Goal: Task Accomplishment & Management: Manage account settings

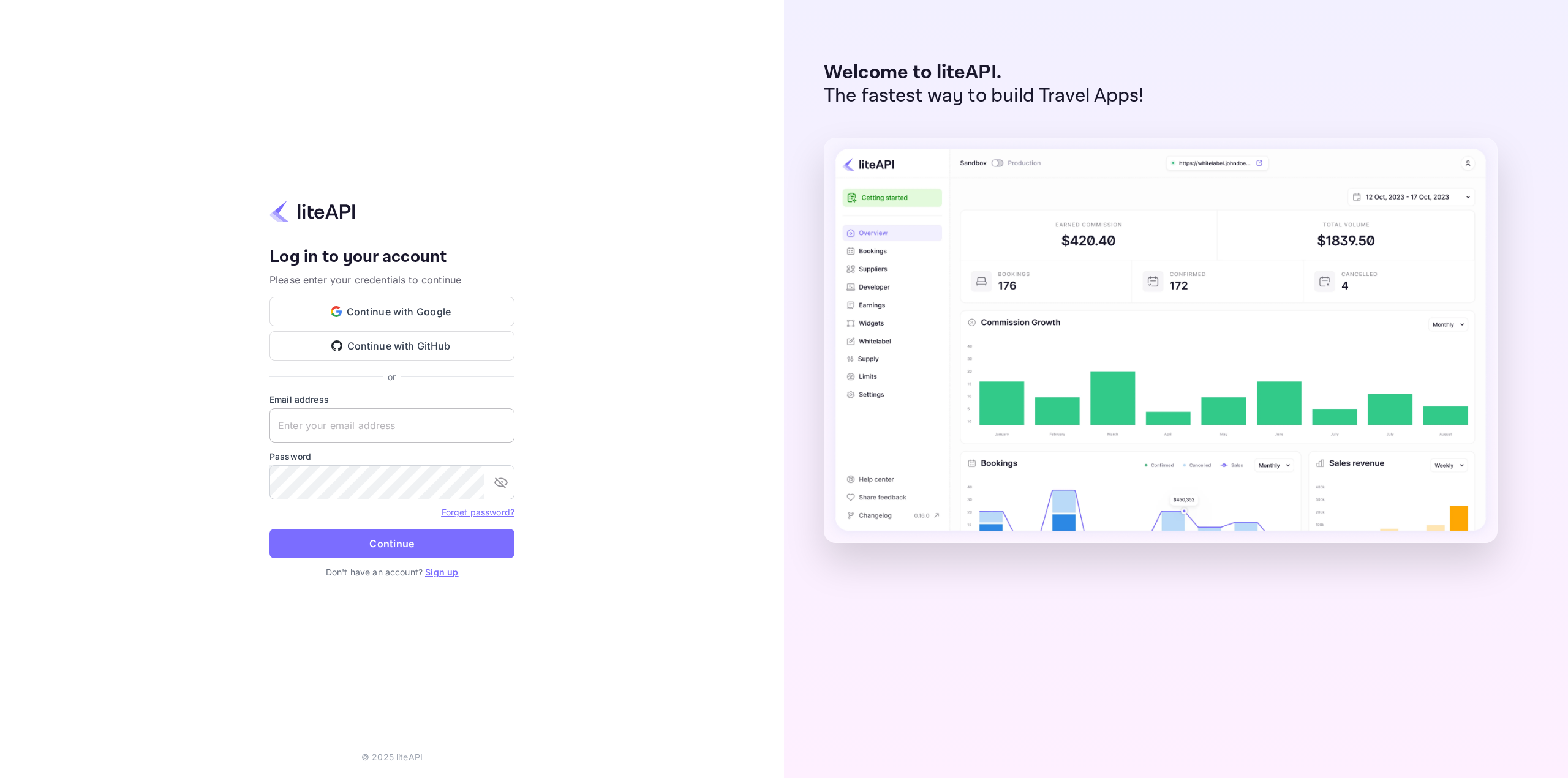
click at [374, 418] on input "text" at bounding box center [392, 425] width 245 height 34
type input "[EMAIL_ADDRESS][DOMAIN_NAME]"
click at [269, 529] on button "Continue" at bounding box center [392, 544] width 245 height 29
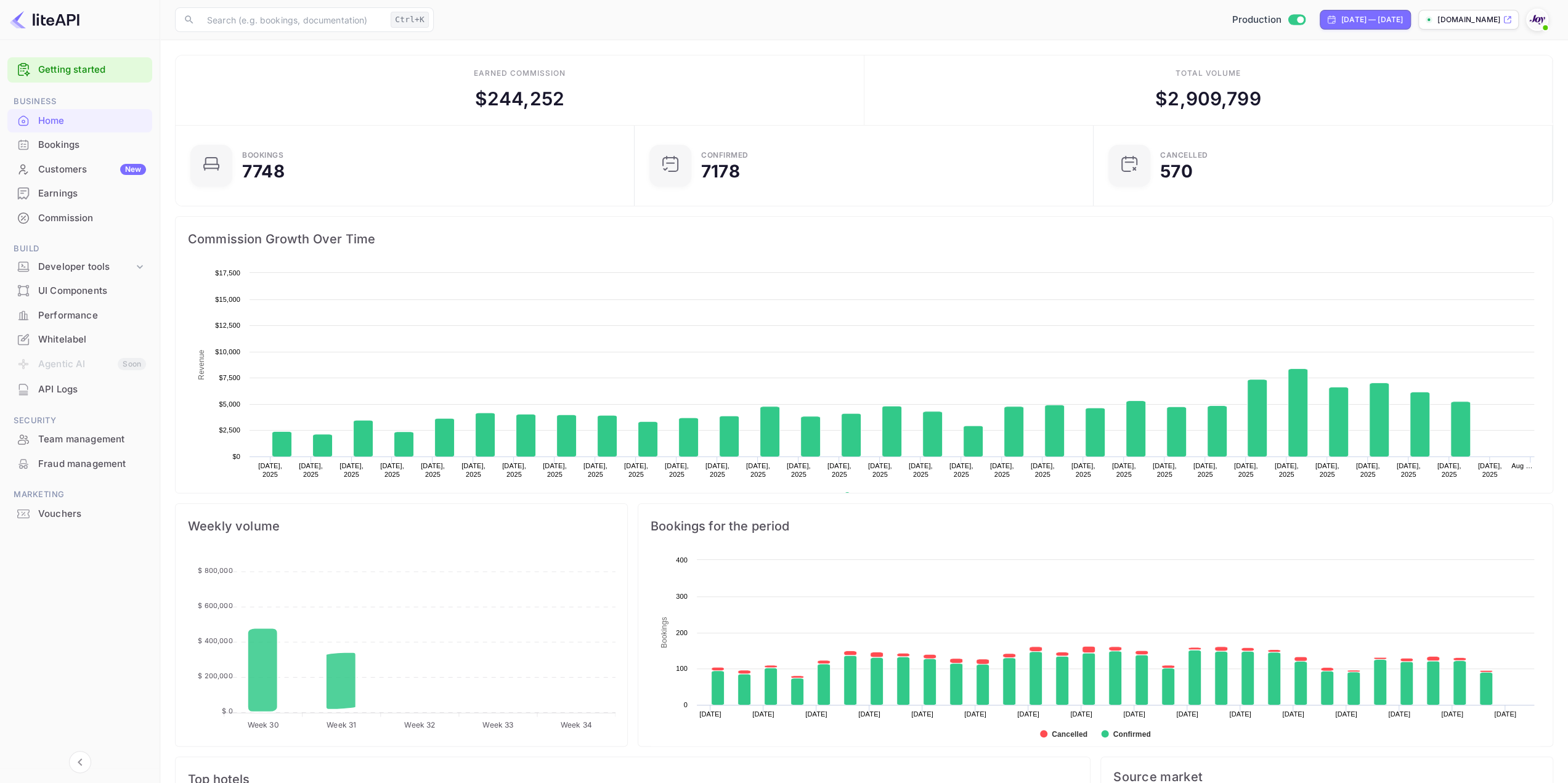
scroll to position [190, 442]
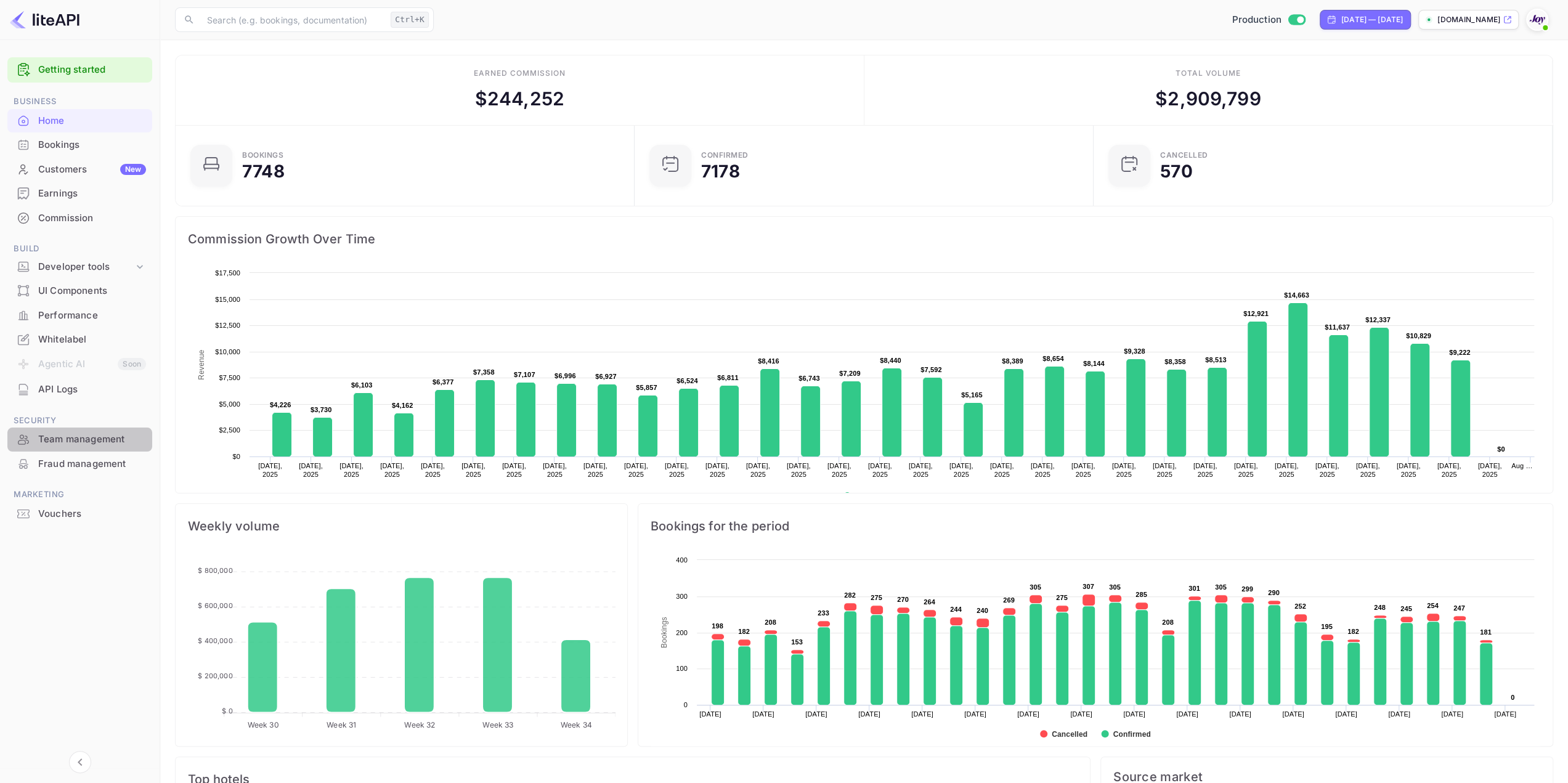
click at [73, 444] on div "Team management" at bounding box center [92, 439] width 108 height 14
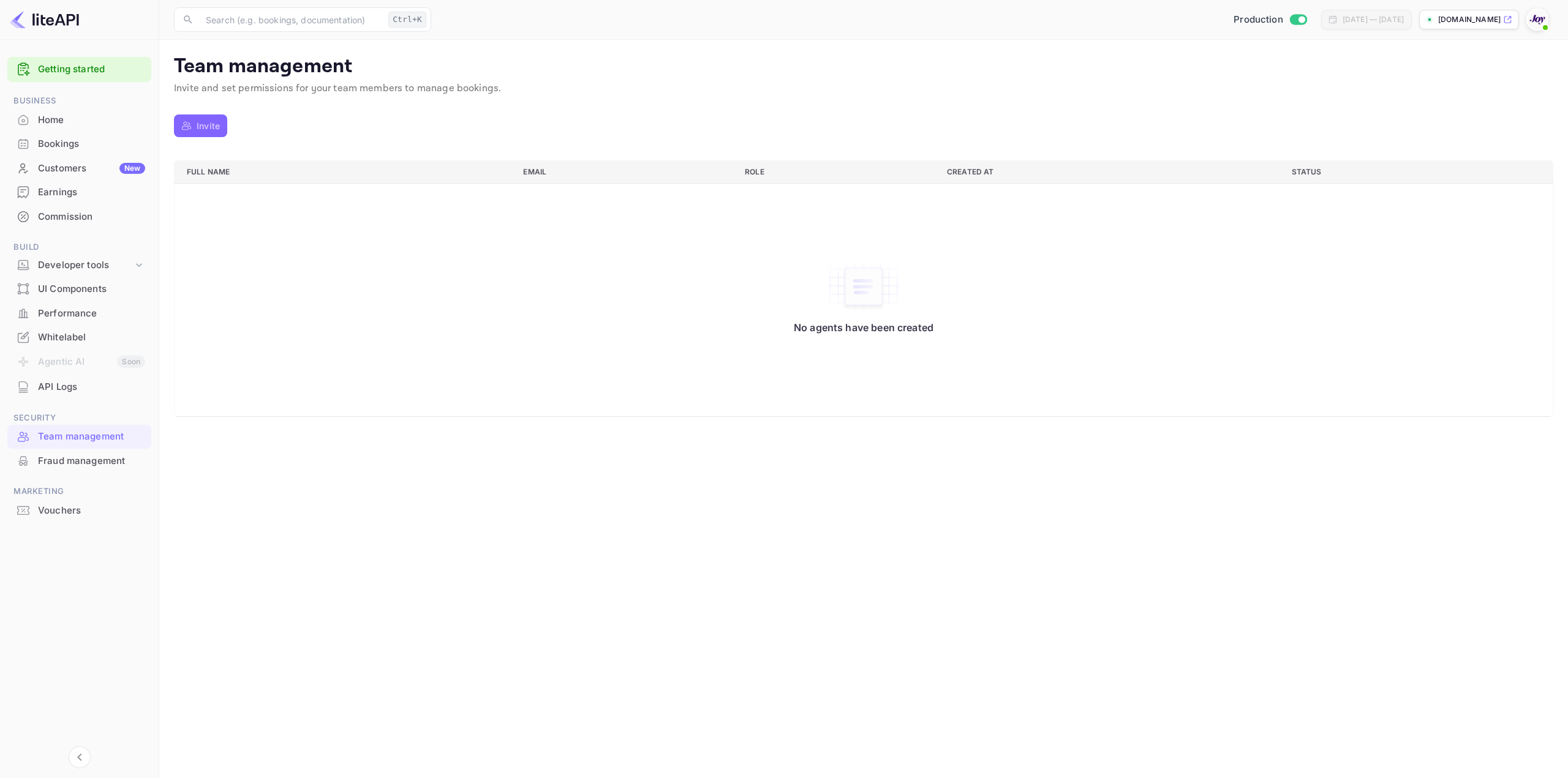
click at [204, 119] on p "Invite" at bounding box center [208, 126] width 24 height 13
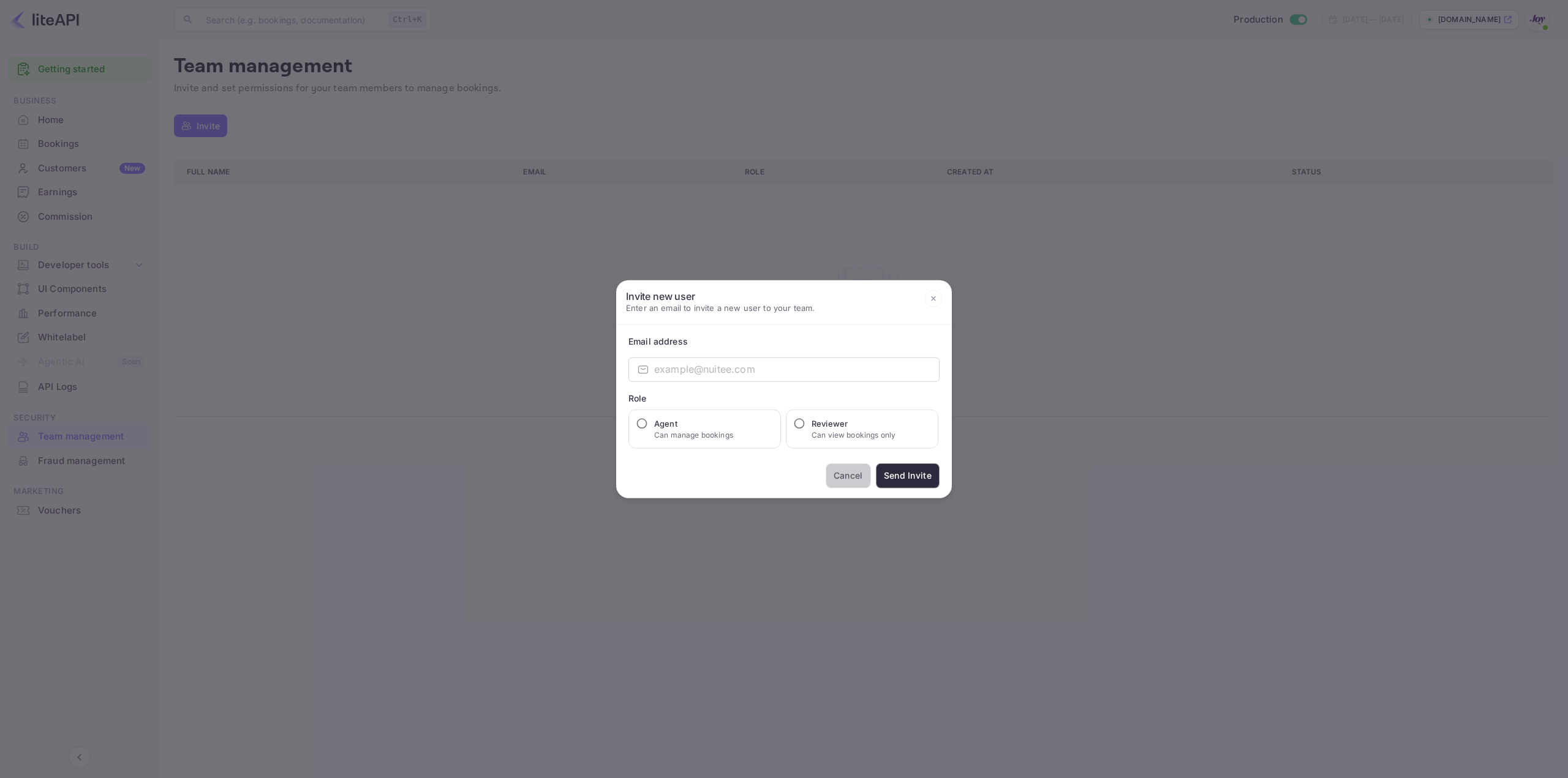
click at [845, 472] on button "Cancel" at bounding box center [848, 475] width 45 height 25
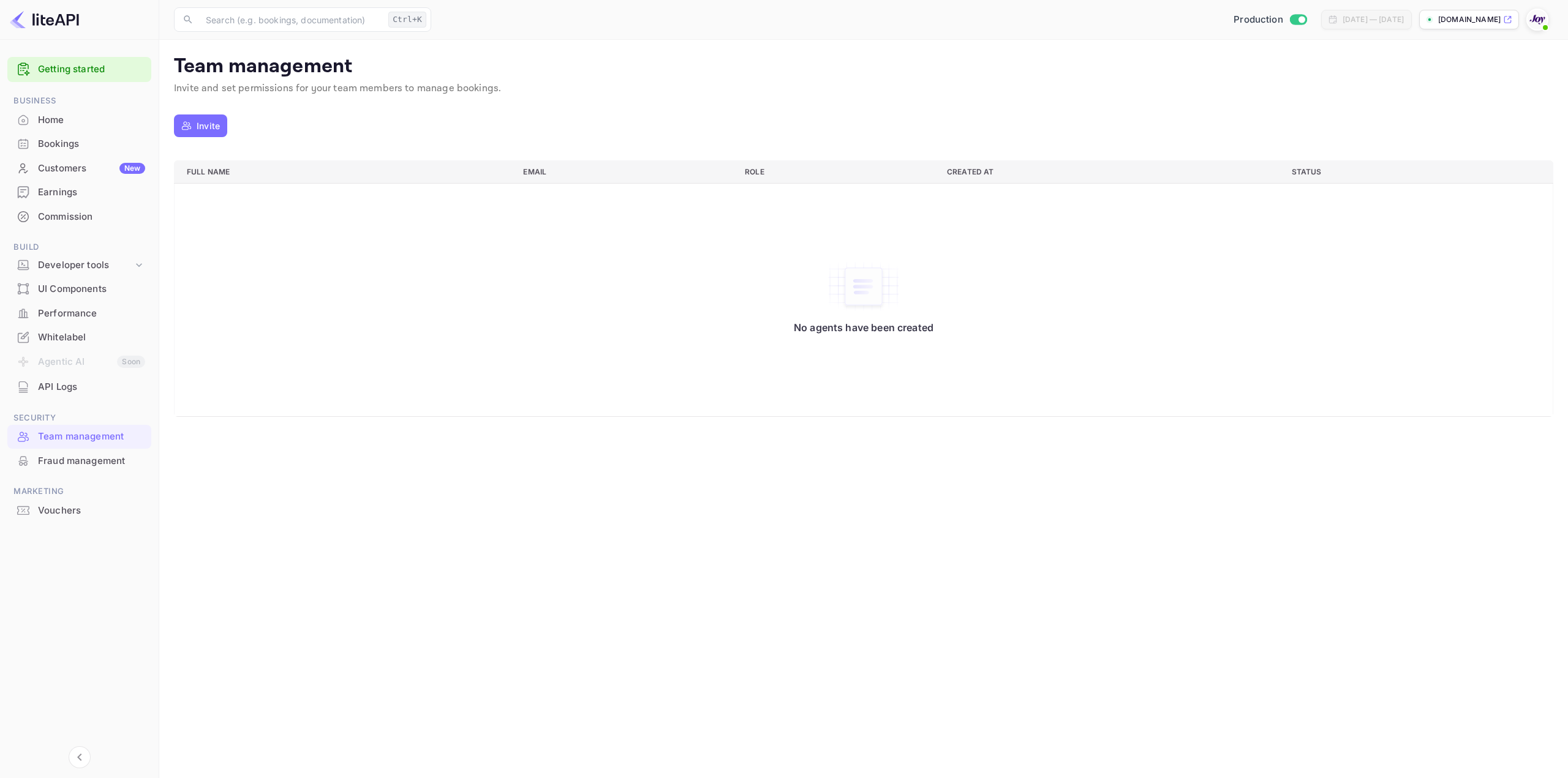
click at [77, 211] on div "Commission" at bounding box center [92, 217] width 107 height 14
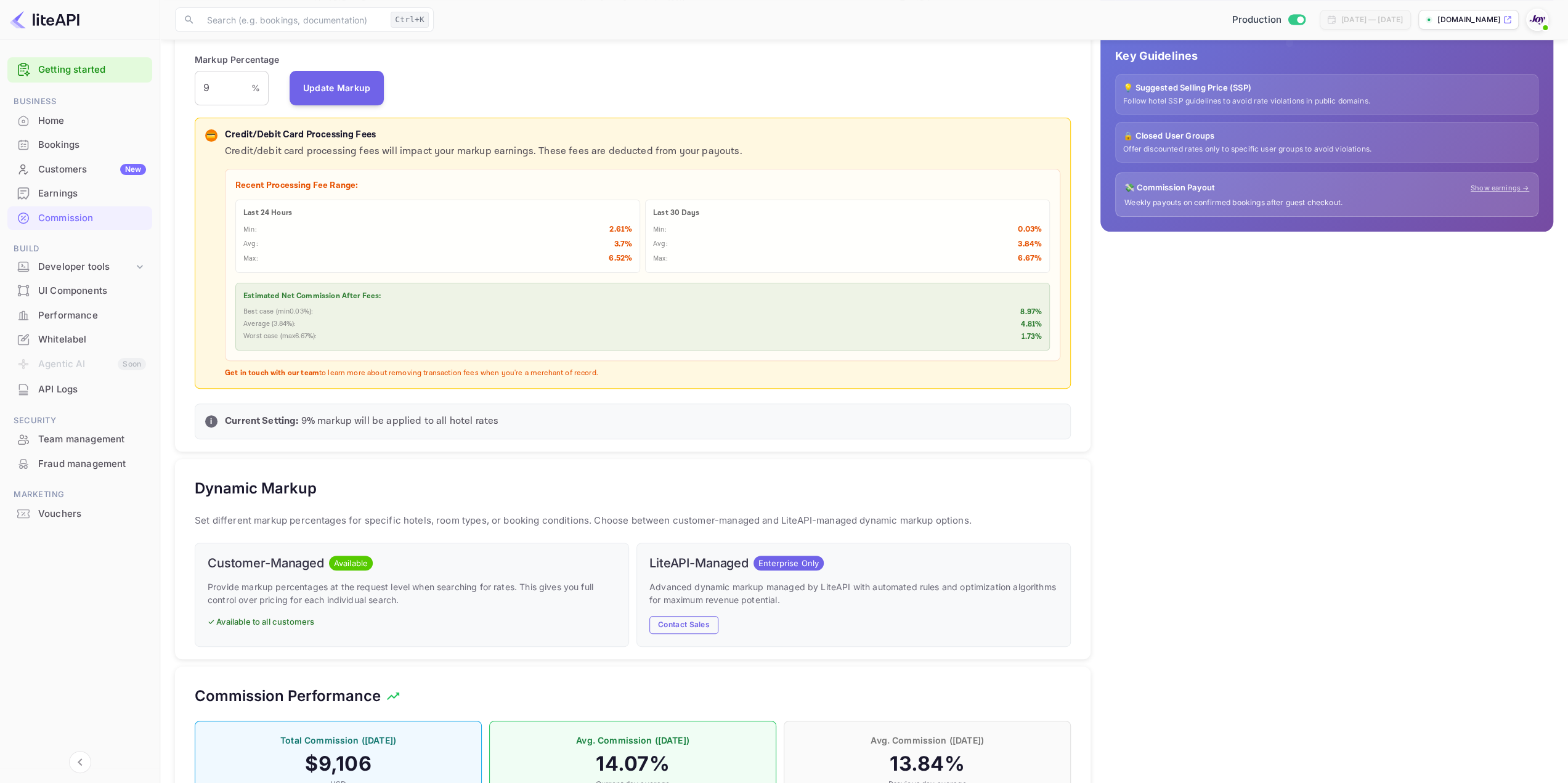
scroll to position [308, 0]
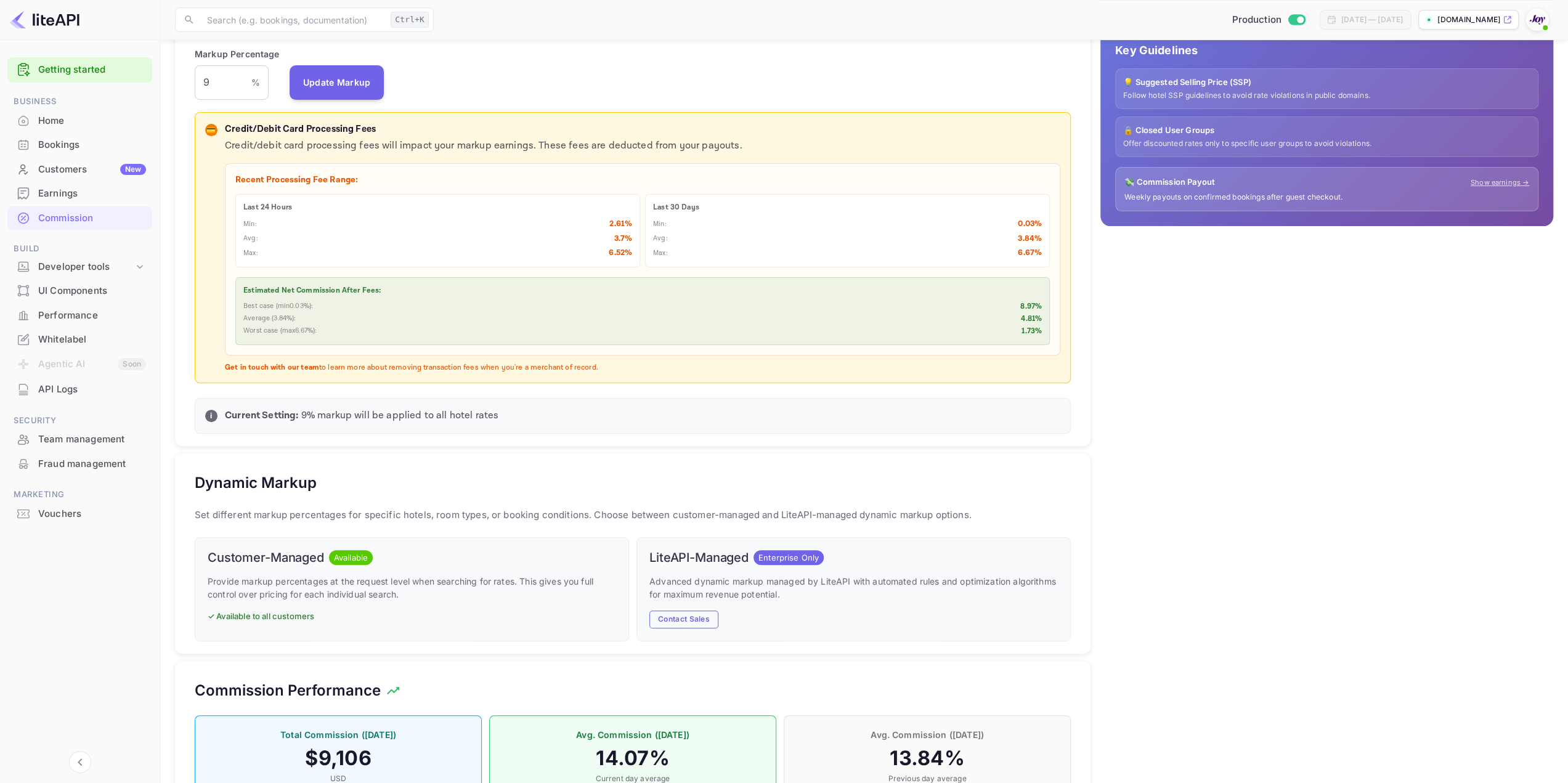
click at [436, 415] on p "Current Setting: 9 % markup will be applied to all hotel rates" at bounding box center [642, 416] width 835 height 15
click at [436, 414] on p "Current Setting: 9 % markup will be applied to all hotel rates" at bounding box center [642, 416] width 835 height 15
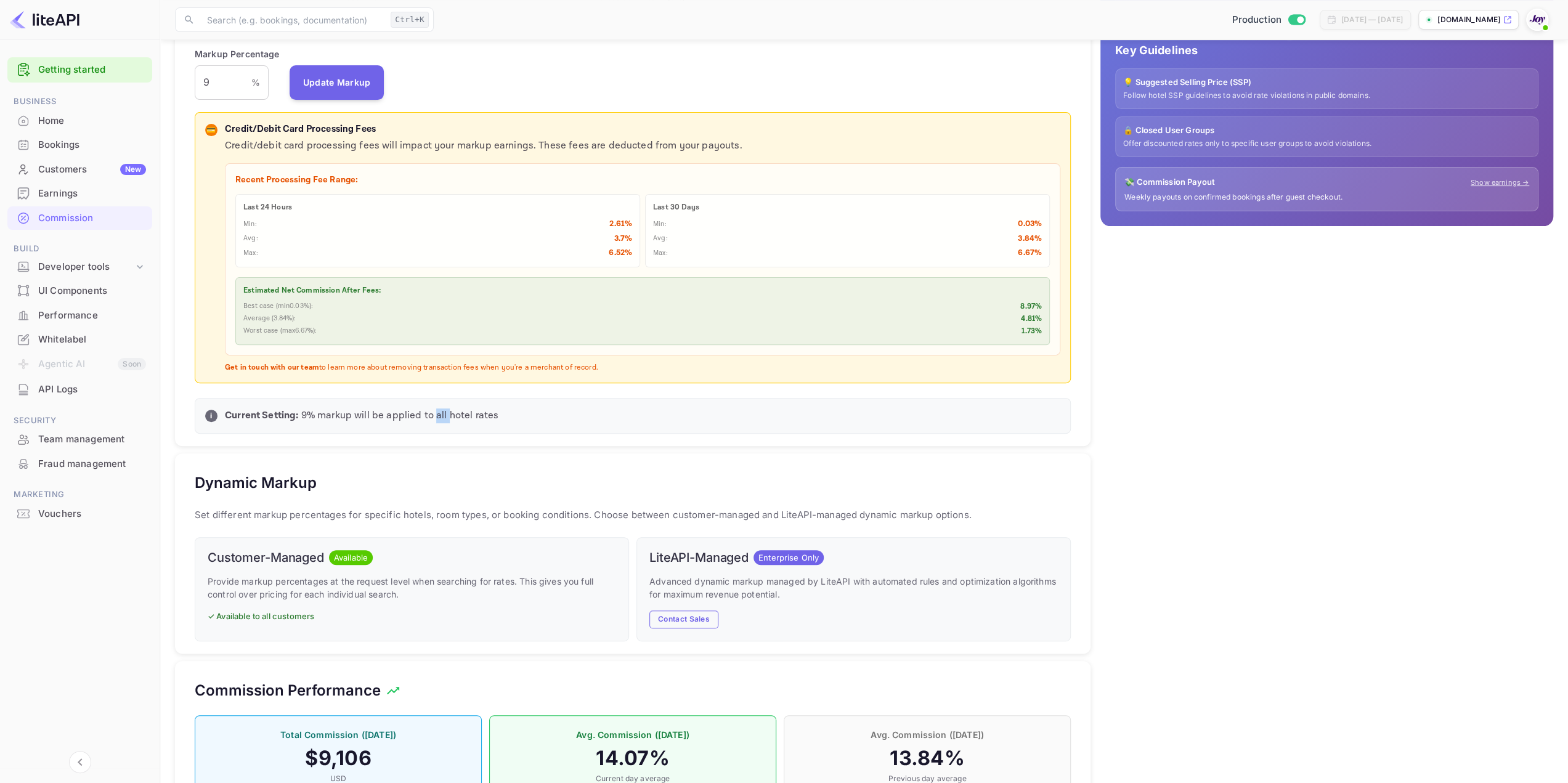
click at [436, 414] on p "Current Setting: 9 % markup will be applied to all hotel rates" at bounding box center [642, 416] width 835 height 15
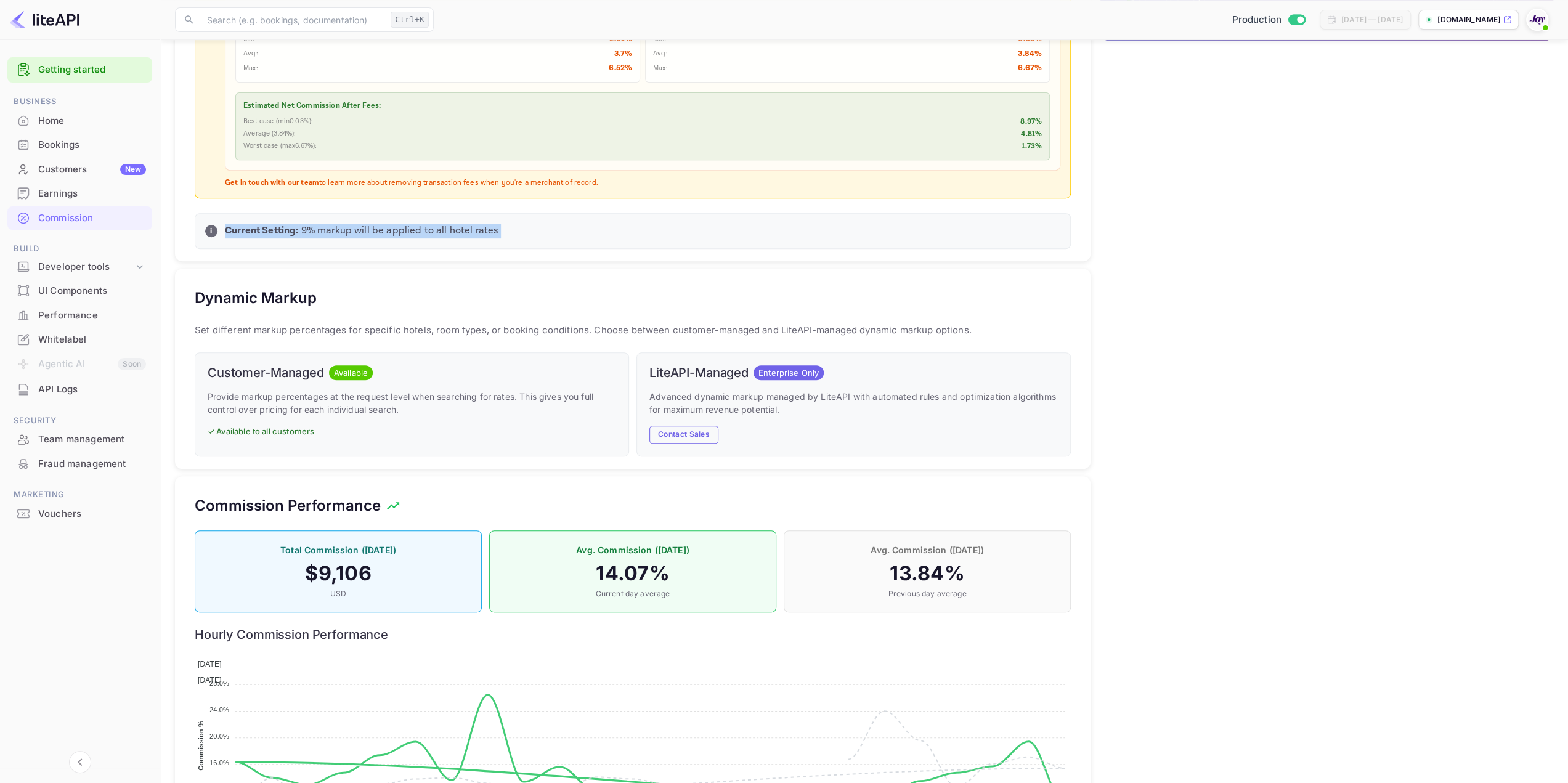
scroll to position [585, 0]
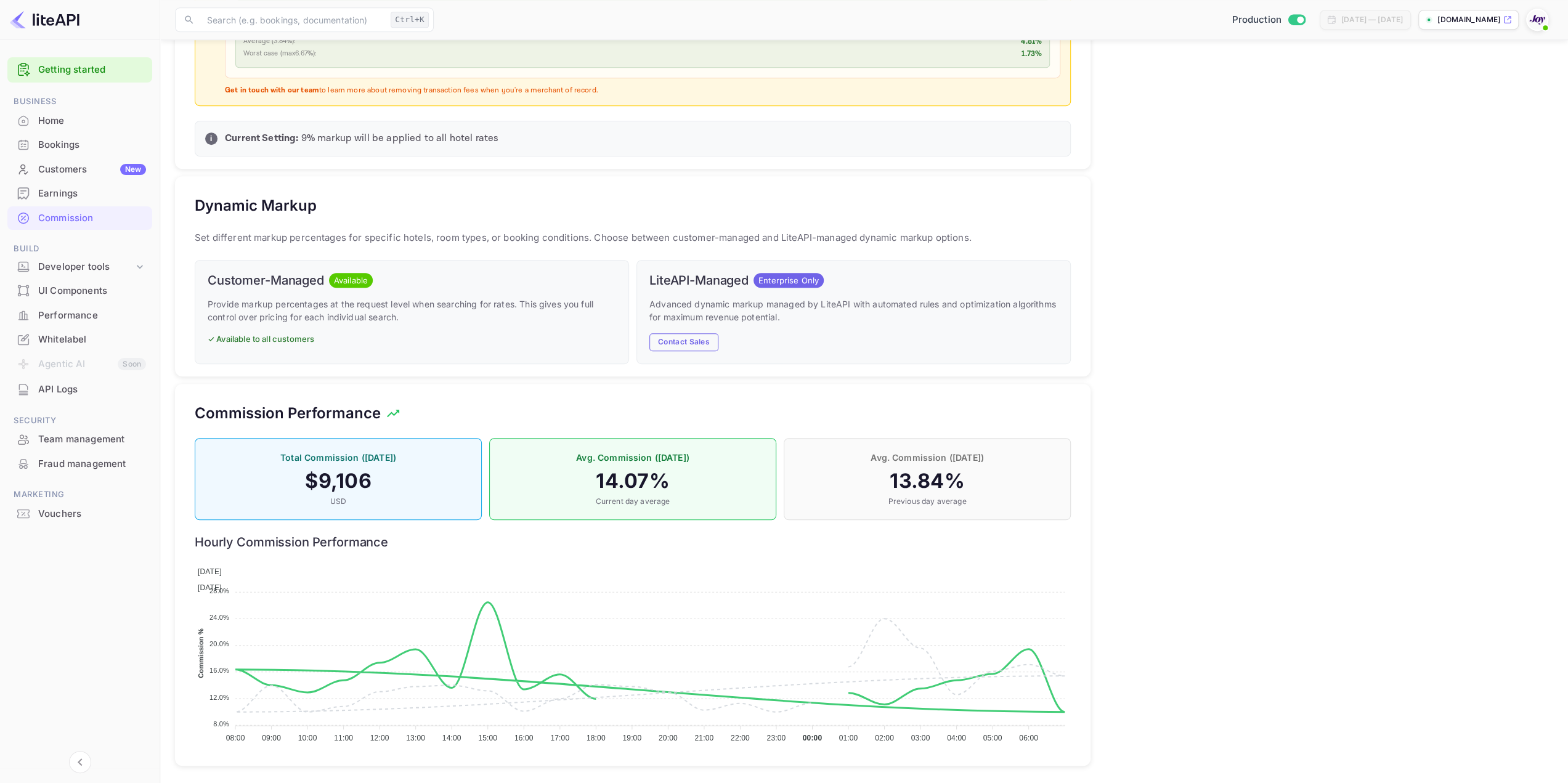
click at [352, 275] on span "Available" at bounding box center [351, 281] width 44 height 12
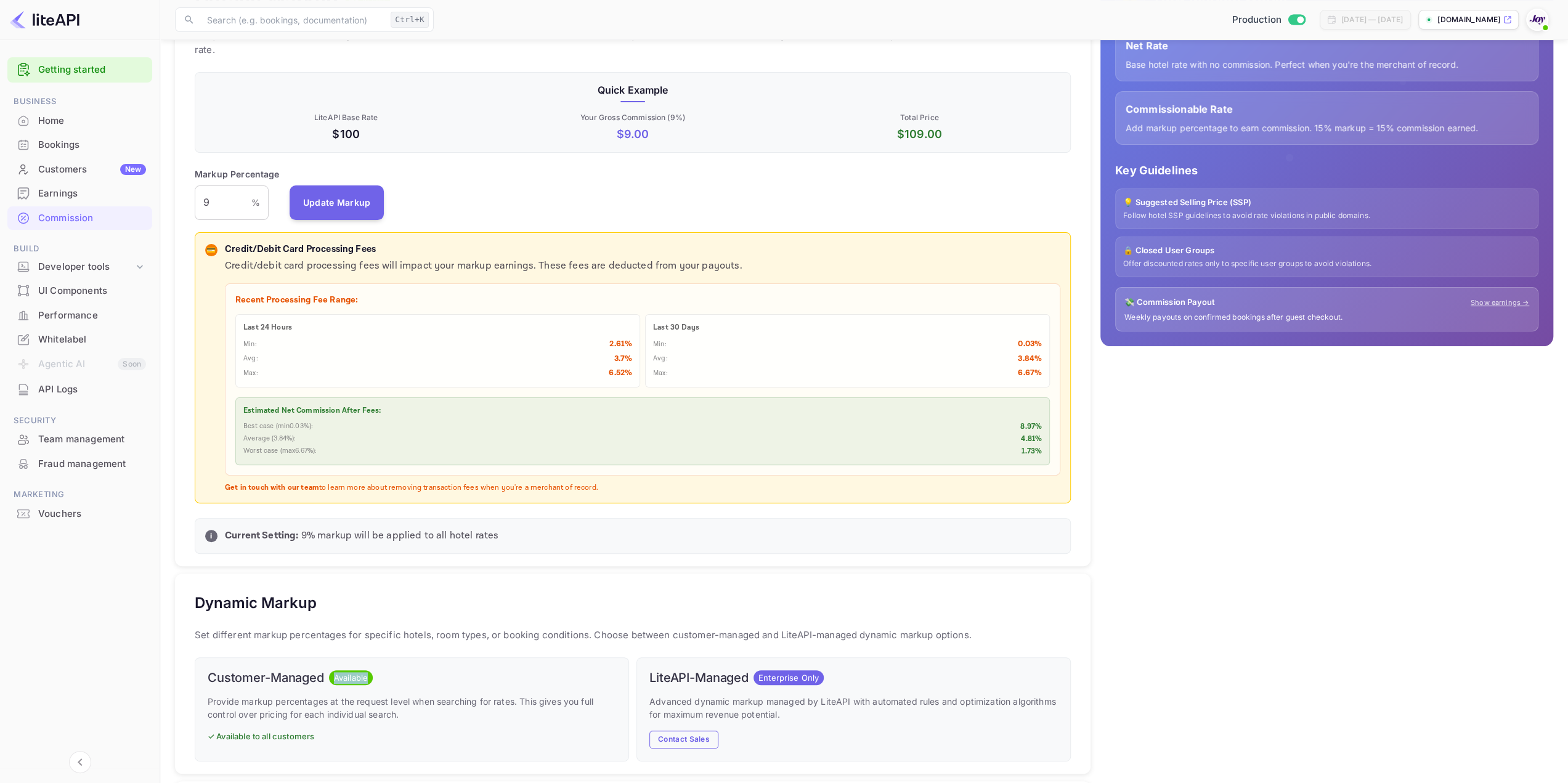
scroll to position [31, 0]
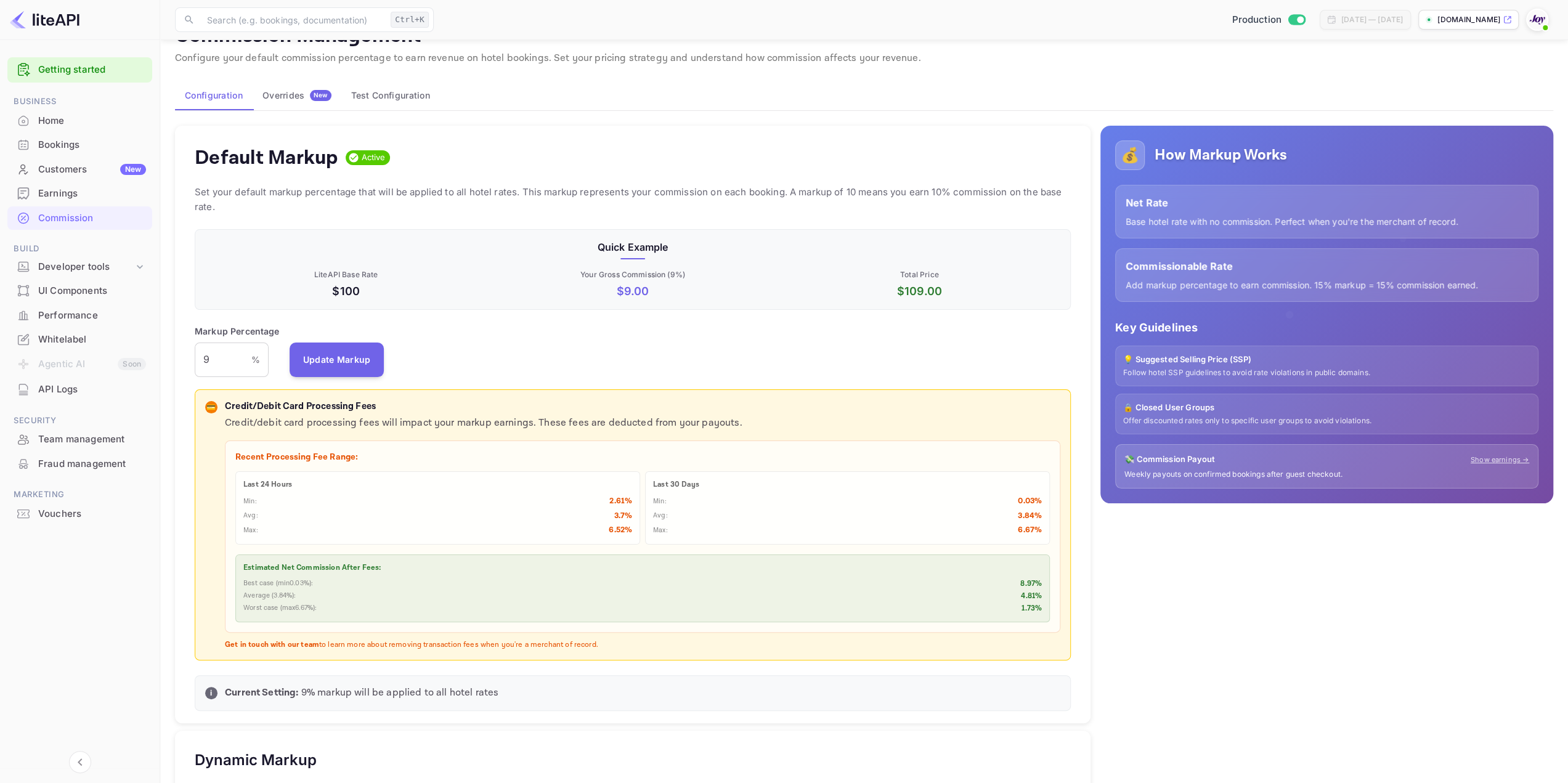
click at [292, 94] on div "Overrides New" at bounding box center [296, 96] width 69 height 11
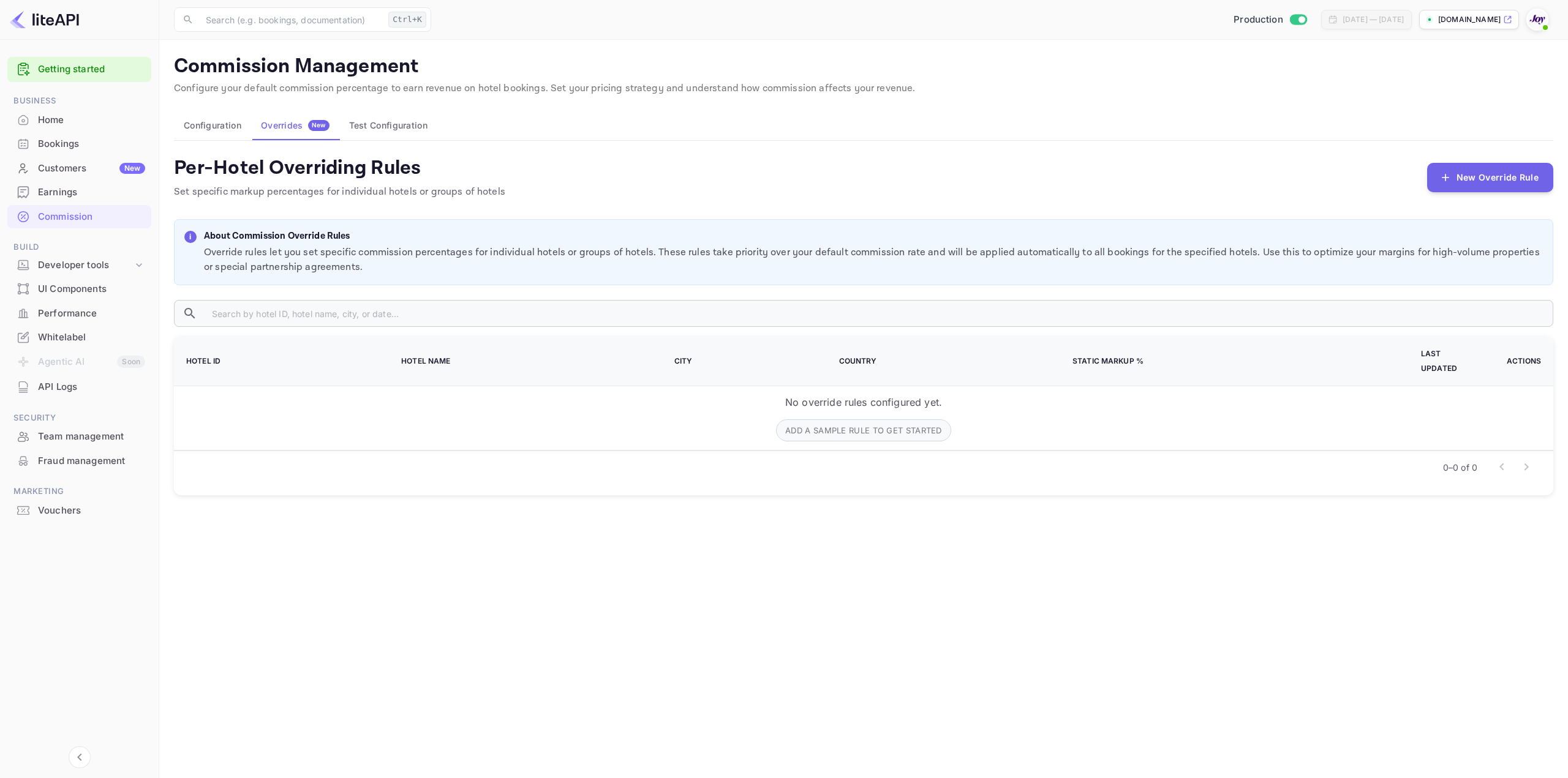
click at [199, 127] on button "Configuration" at bounding box center [212, 126] width 77 height 29
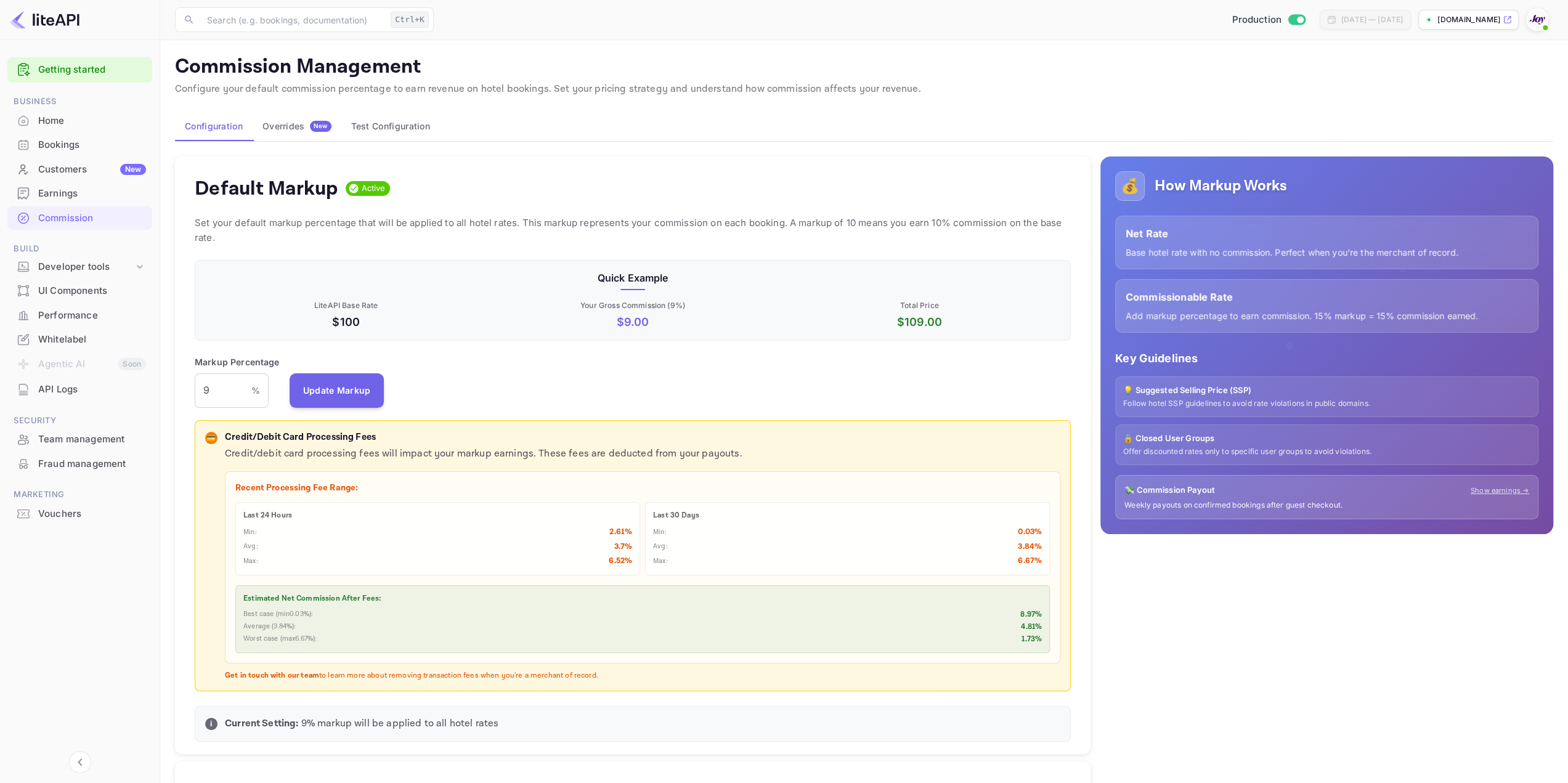
scroll to position [209, 866]
click at [388, 122] on button "Test Configuration" at bounding box center [390, 127] width 99 height 29
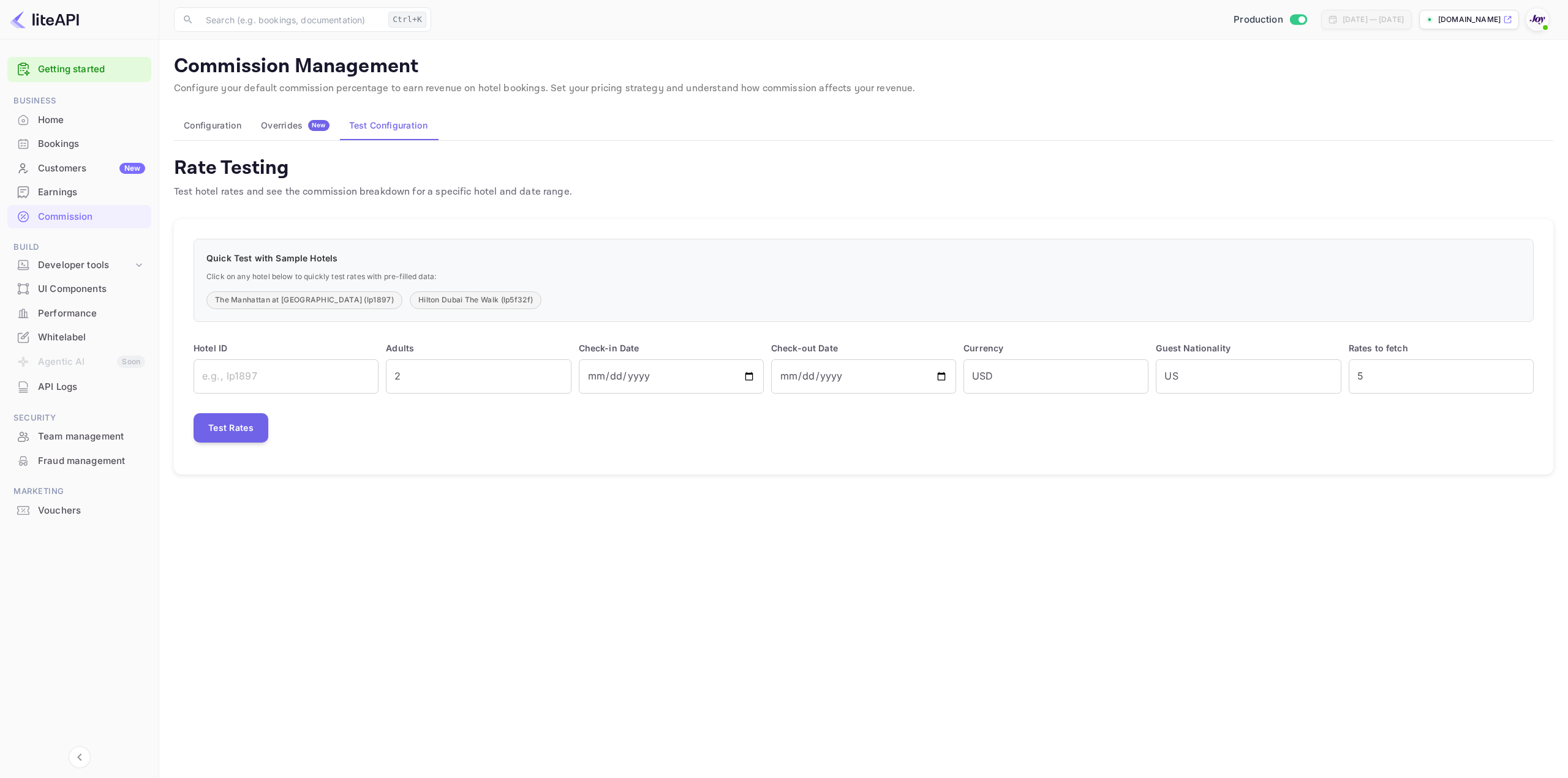
click at [209, 119] on button "Configuration" at bounding box center [212, 126] width 77 height 29
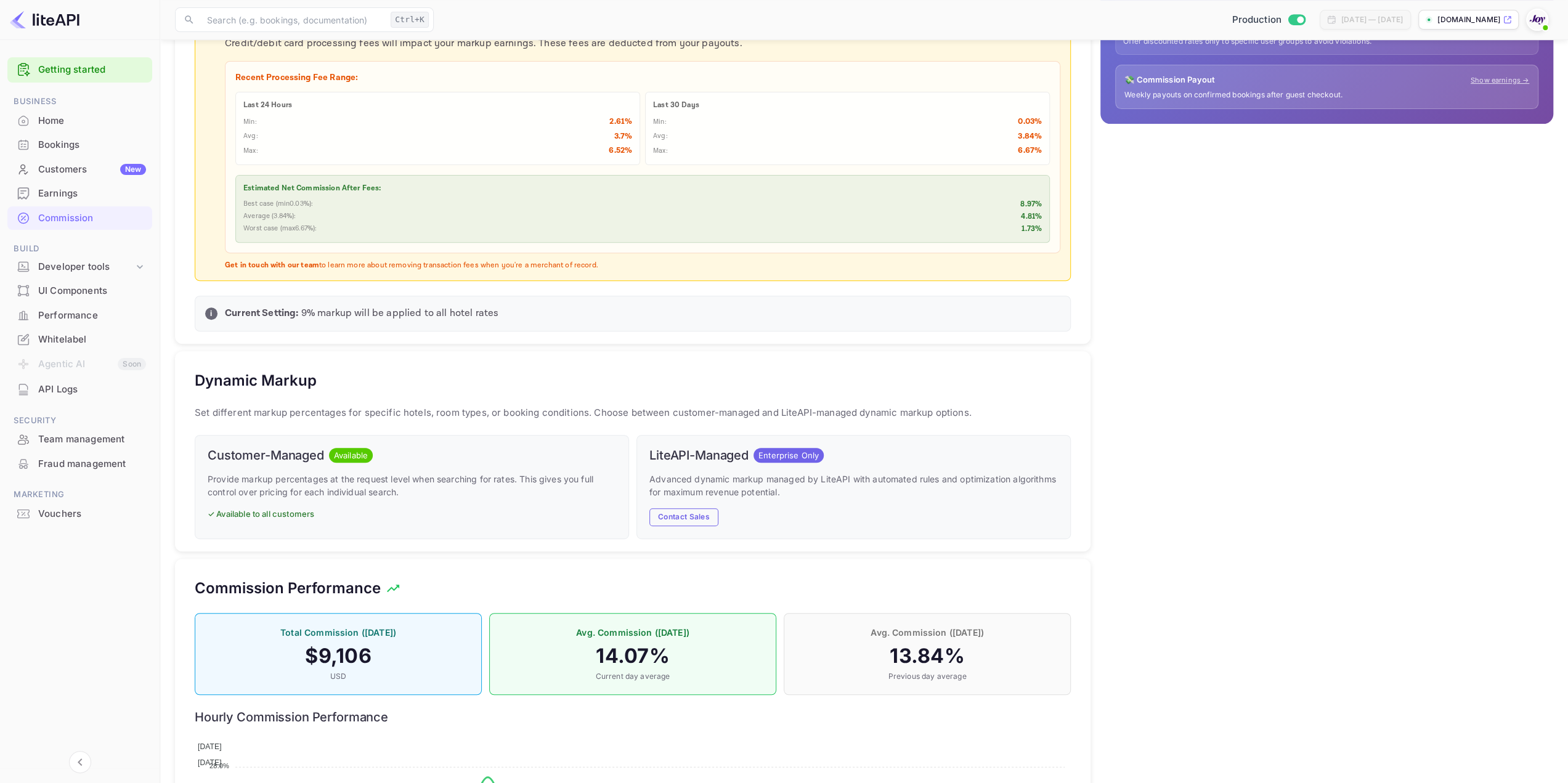
scroll to position [493, 0]
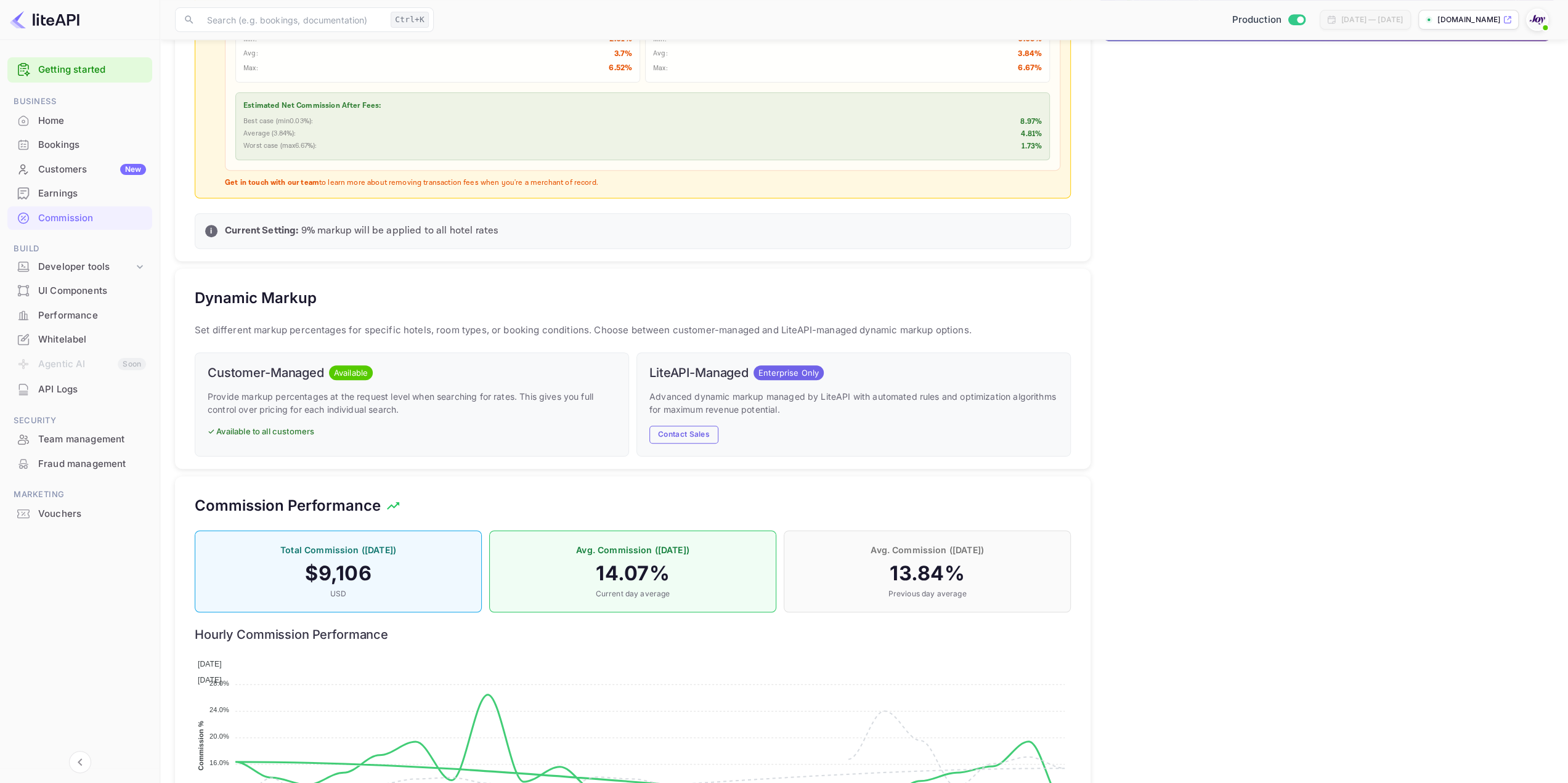
click at [354, 367] on span "Available" at bounding box center [351, 373] width 44 height 12
click at [307, 429] on p "✓ Available to all customers" at bounding box center [411, 431] width 408 height 12
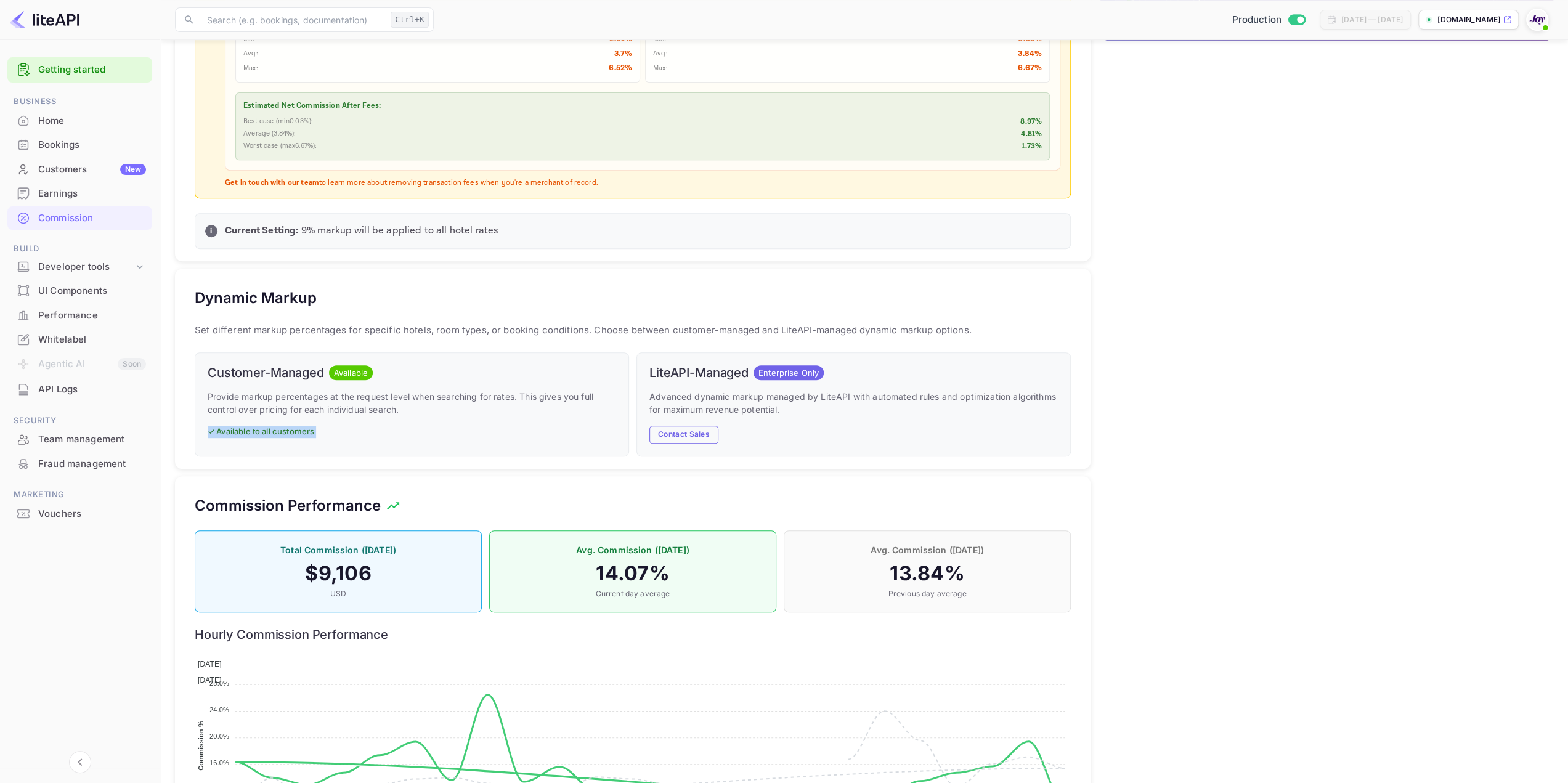
click at [307, 429] on p "✓ Available to all customers" at bounding box center [411, 431] width 408 height 12
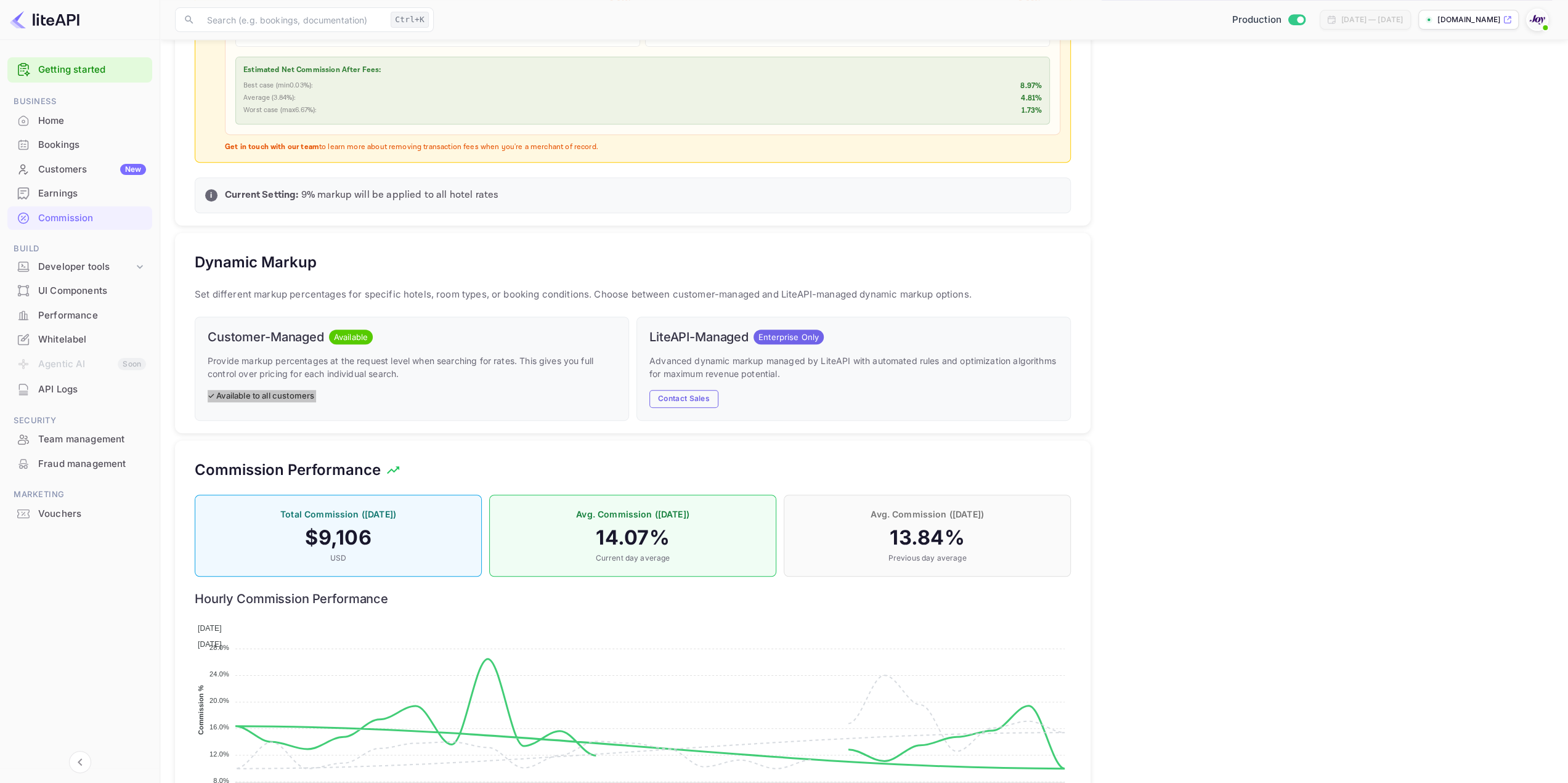
scroll to position [585, 0]
